Goal: Navigation & Orientation: Find specific page/section

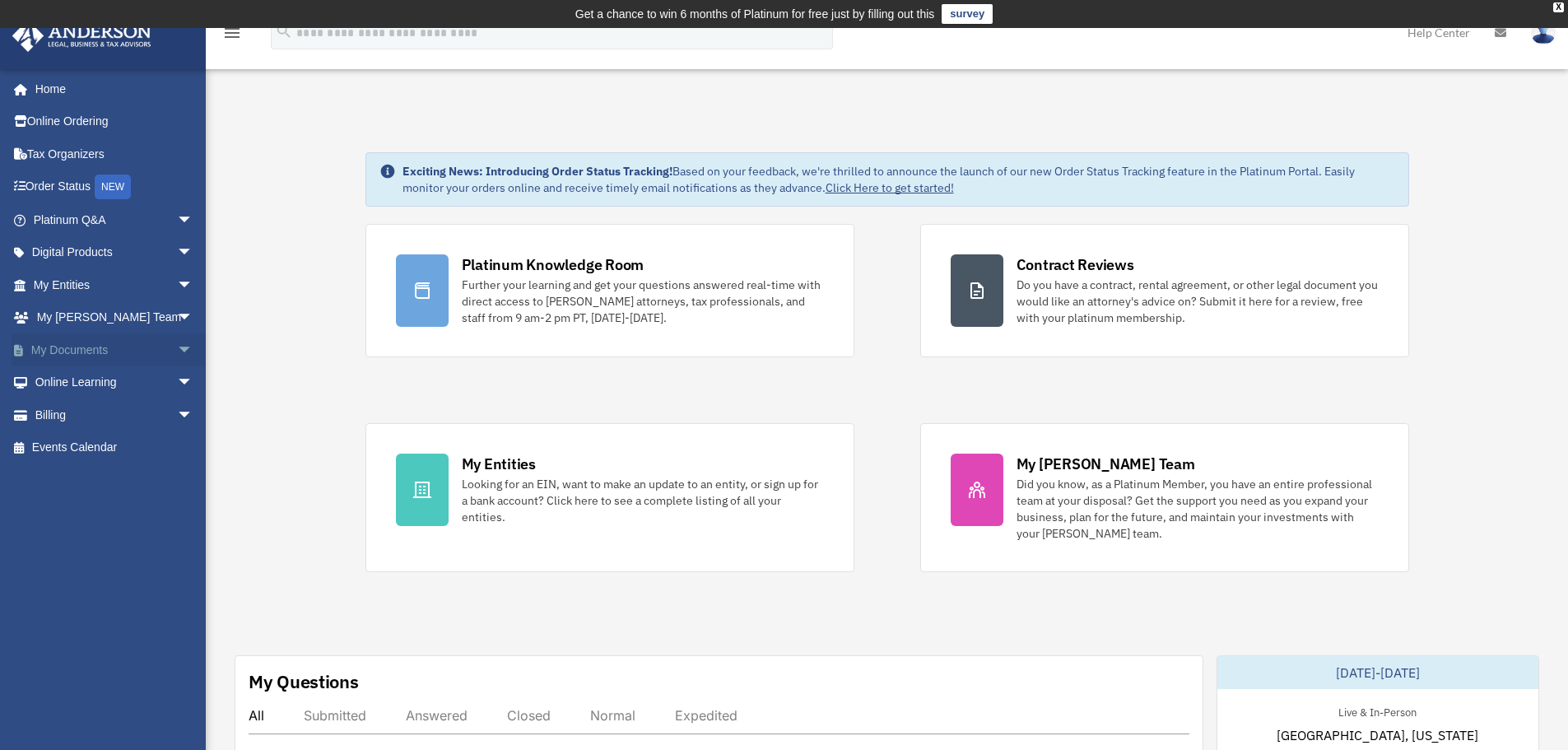
click at [177, 354] on span "arrow_drop_down" at bounding box center [193, 351] width 33 height 34
click at [177, 344] on span "arrow_drop_up" at bounding box center [193, 351] width 33 height 34
click at [61, 348] on link "My Documents arrow_drop_down" at bounding box center [115, 350] width 207 height 33
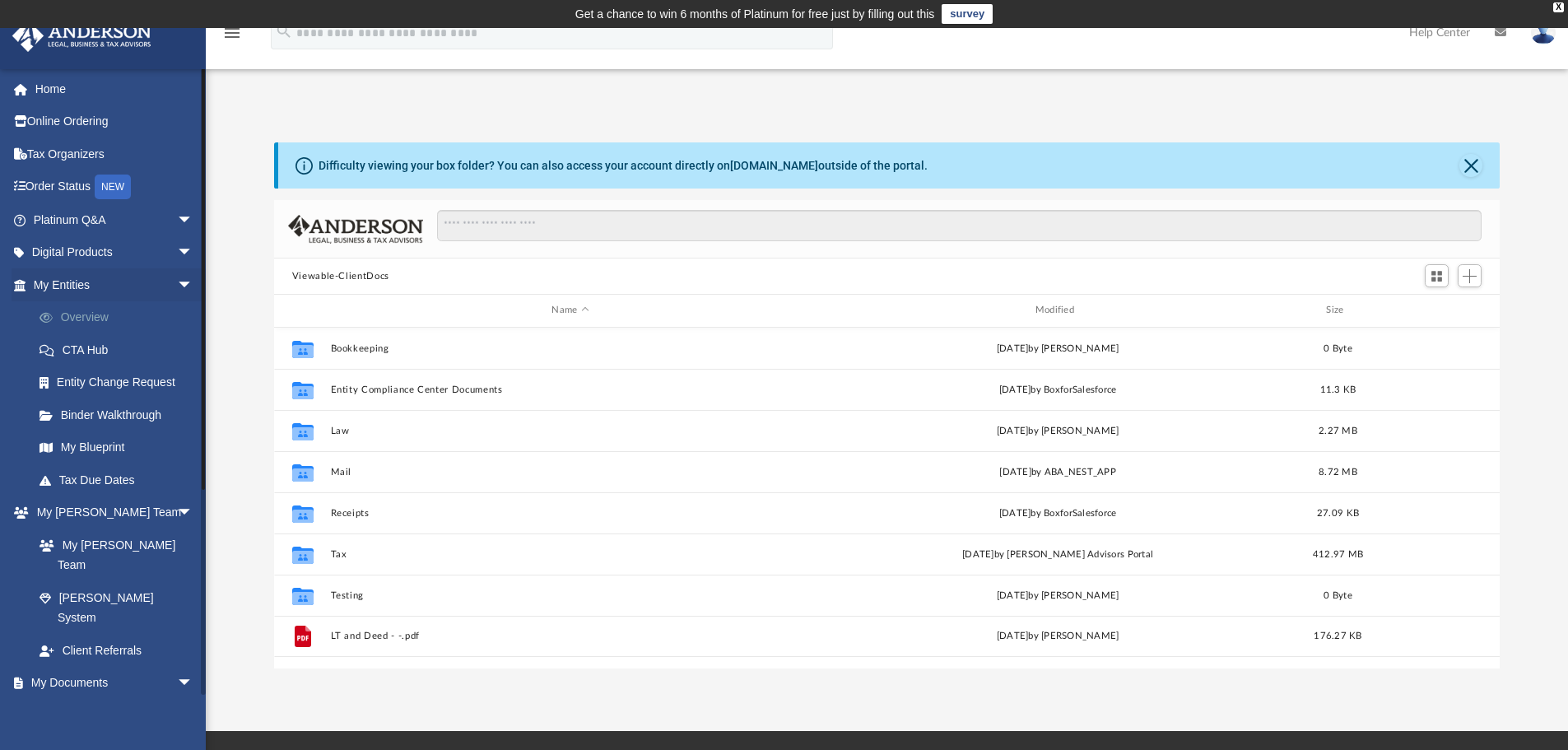
scroll to position [363, 1213]
click at [88, 288] on link "My Entities arrow_drop_down" at bounding box center [115, 284] width 207 height 33
click at [69, 699] on link "Box" at bounding box center [120, 715] width 195 height 33
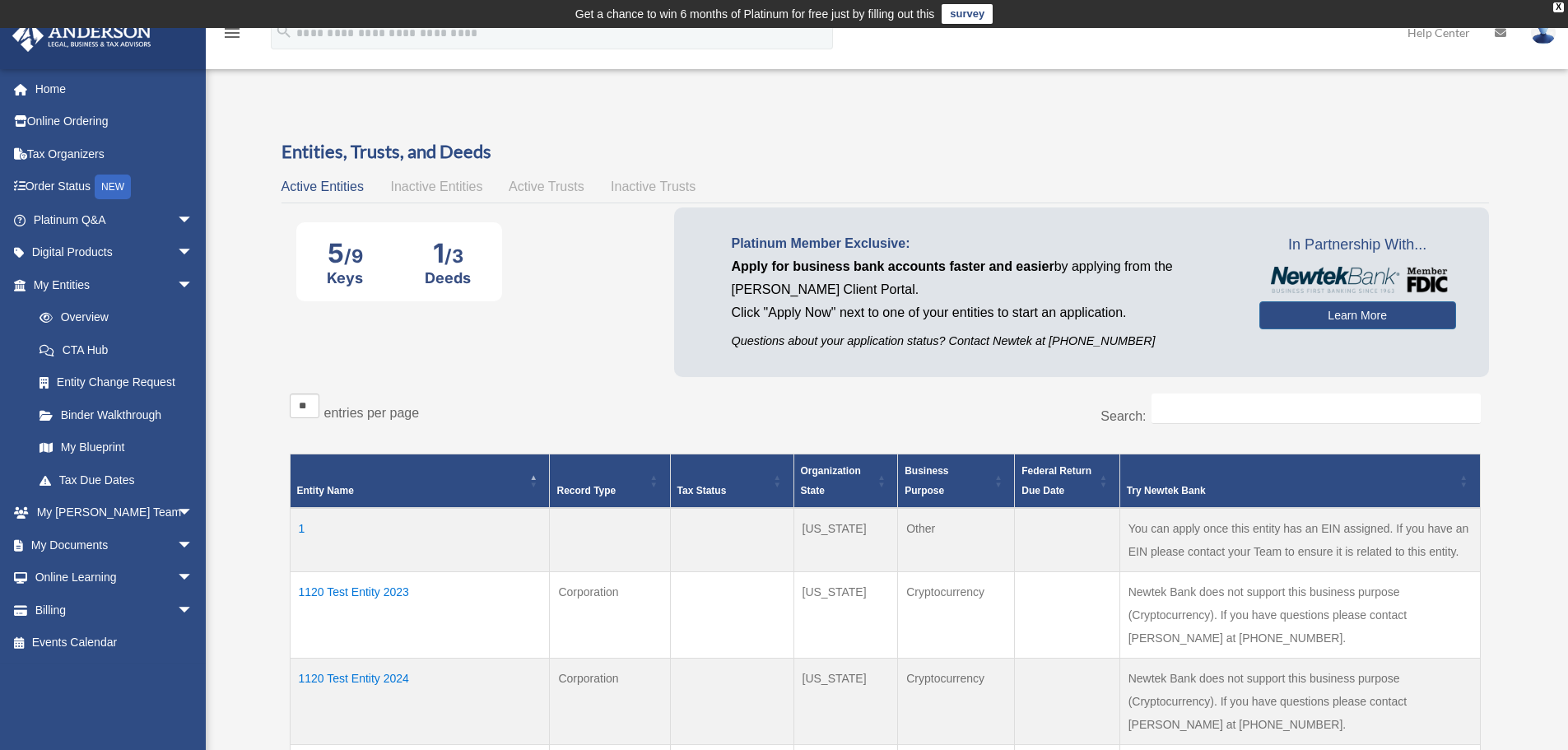
scroll to position [274, 0]
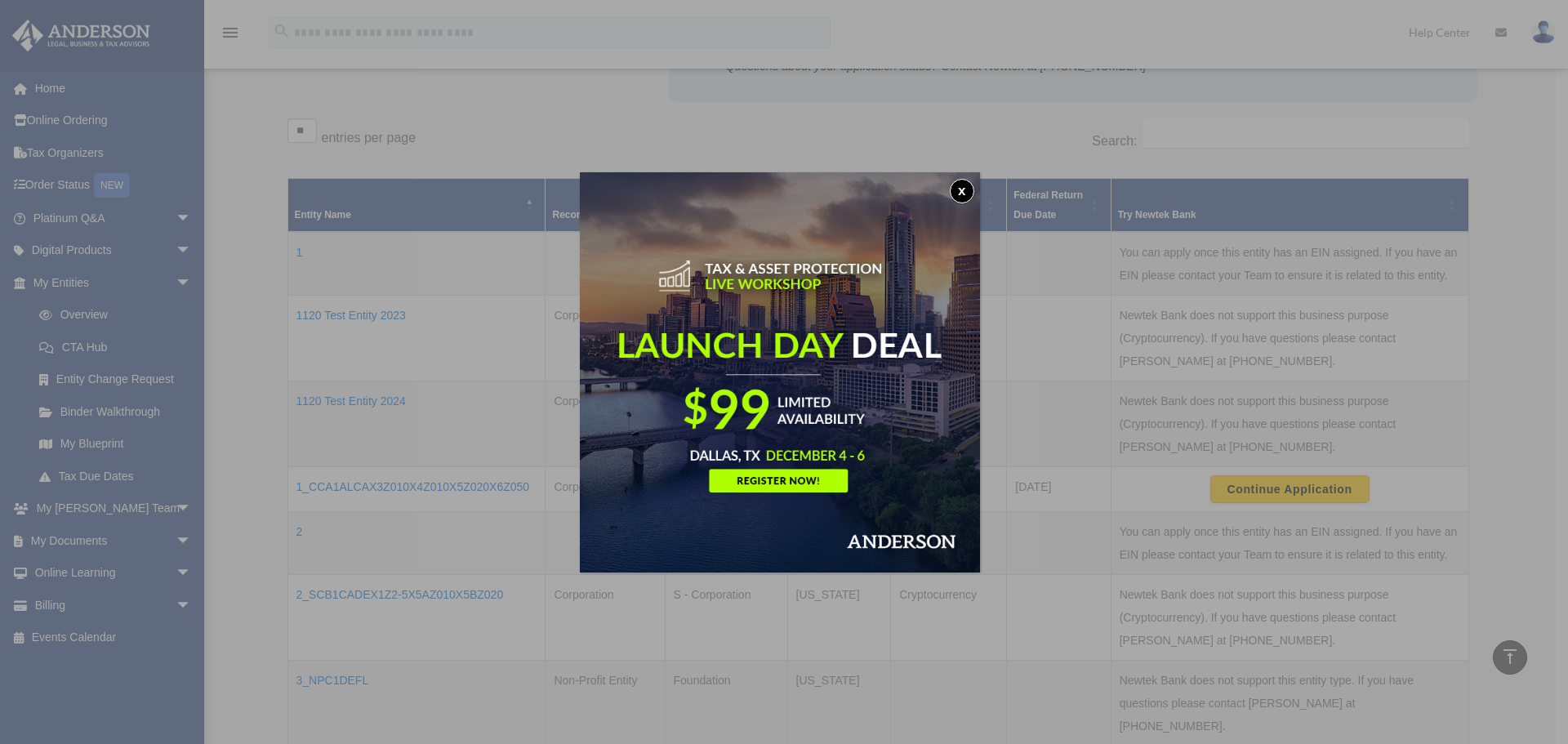
click at [965, 189] on button "x" at bounding box center [962, 191] width 25 height 25
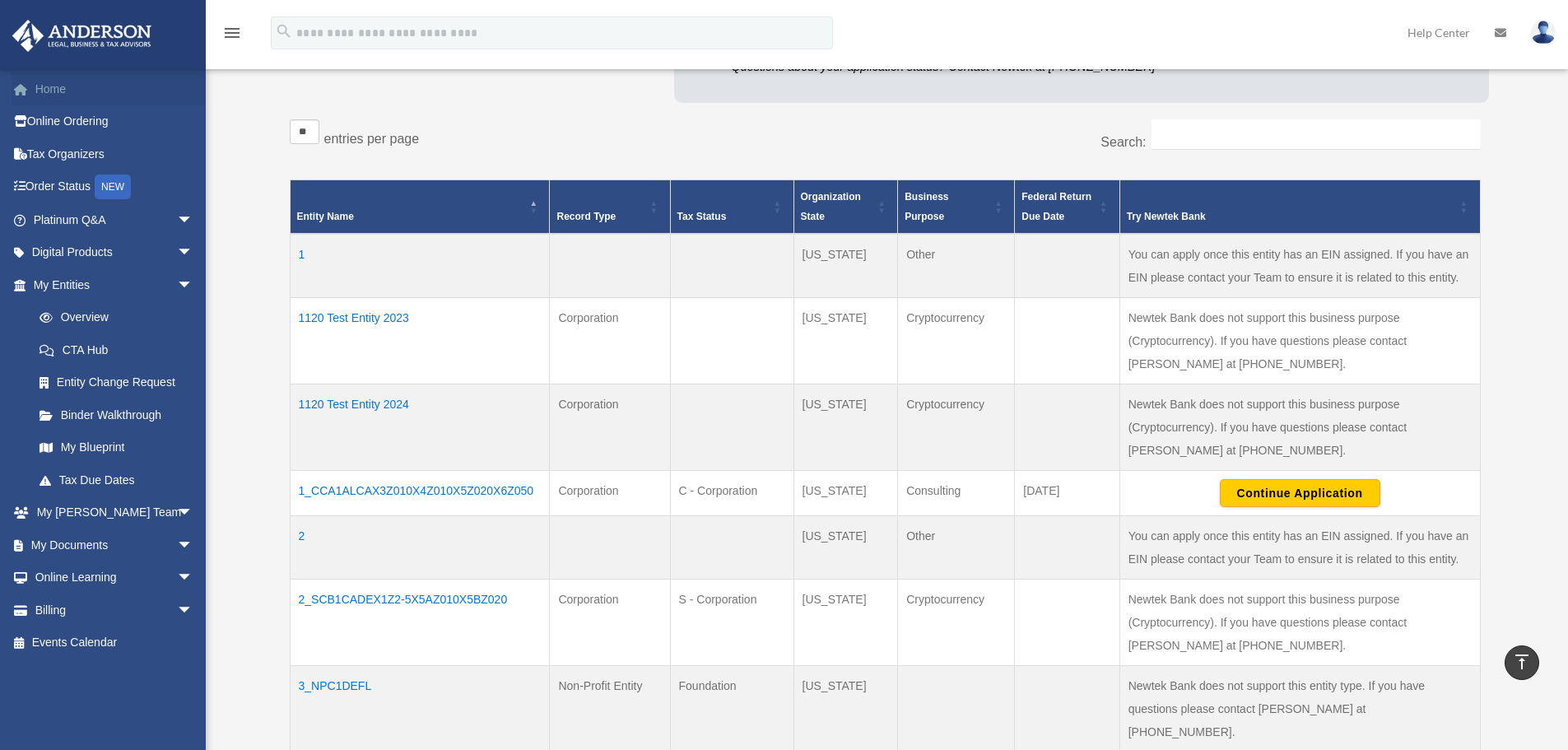
click at [38, 82] on link "Home" at bounding box center [115, 88] width 207 height 33
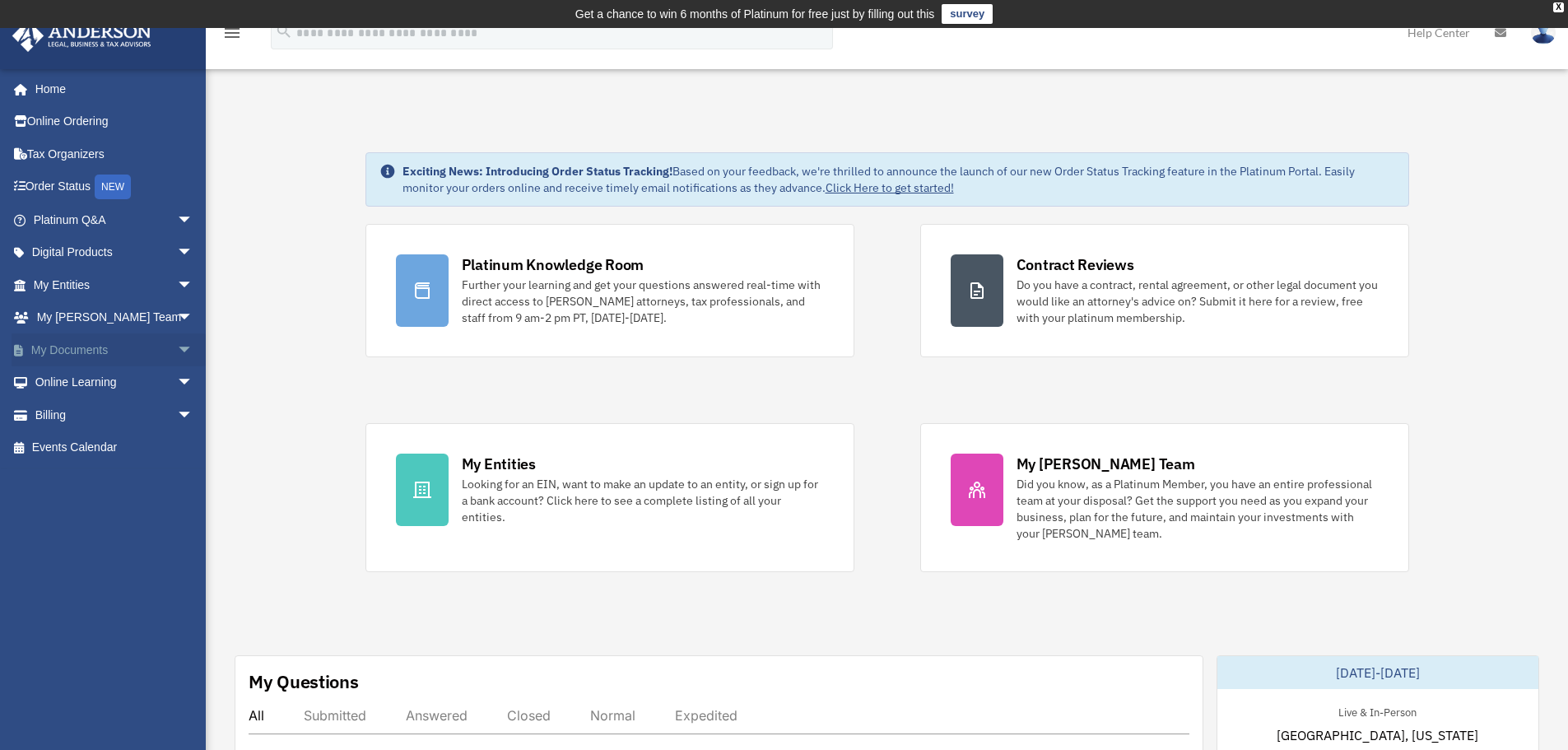
click at [177, 354] on span "arrow_drop_down" at bounding box center [193, 351] width 33 height 34
